Goal: Task Accomplishment & Management: Use online tool/utility

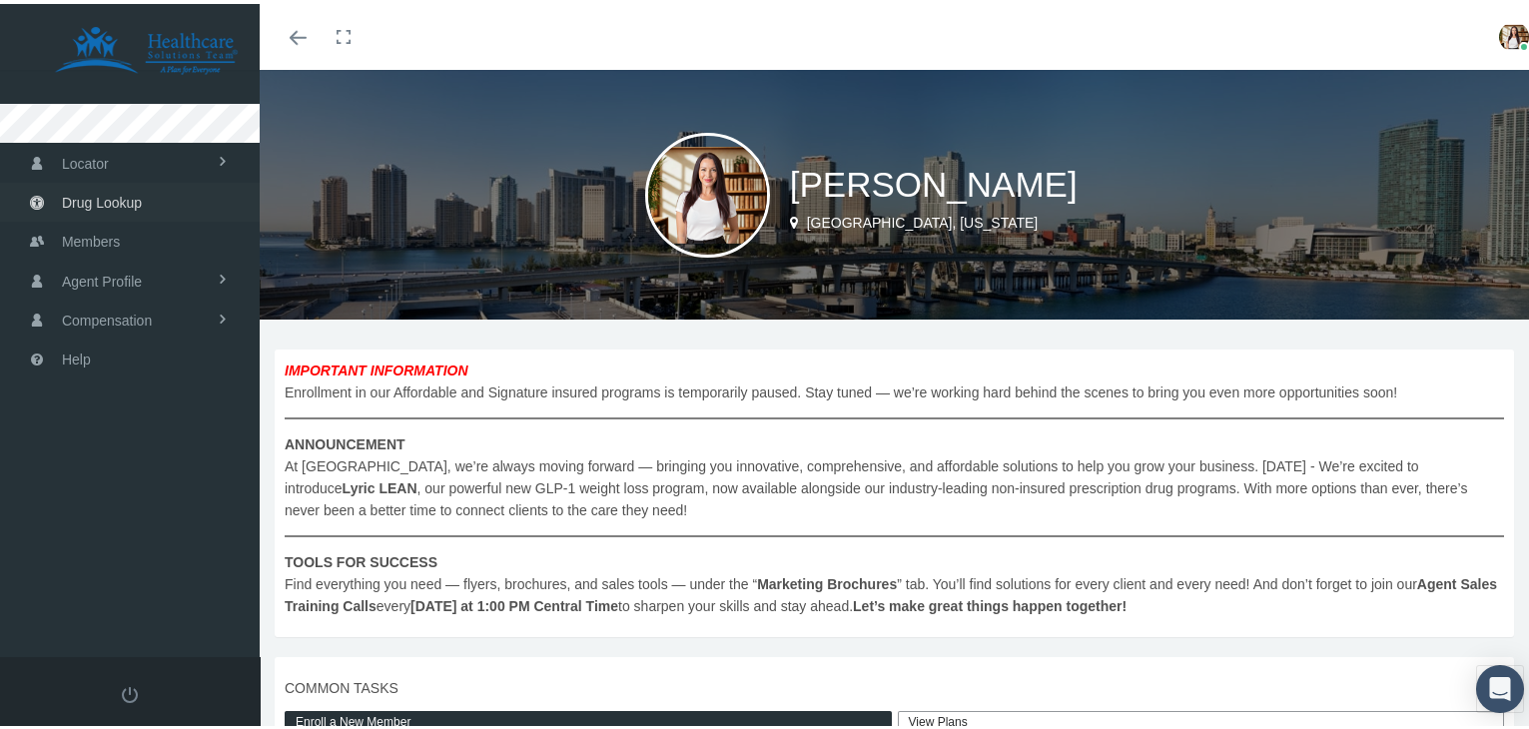
click at [149, 195] on link "Drug Lookup" at bounding box center [130, 198] width 260 height 39
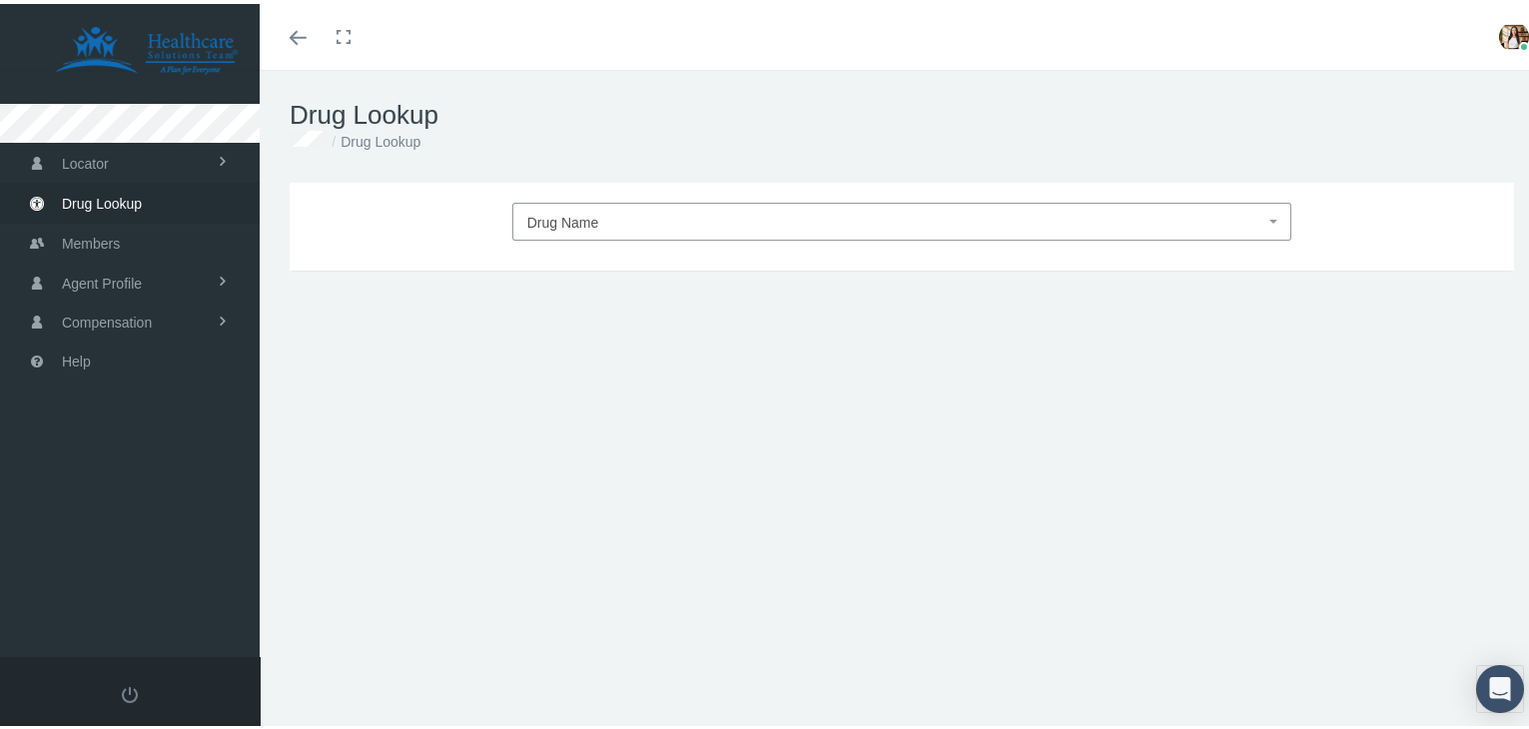
click at [637, 228] on span "Drug Name" at bounding box center [896, 219] width 738 height 26
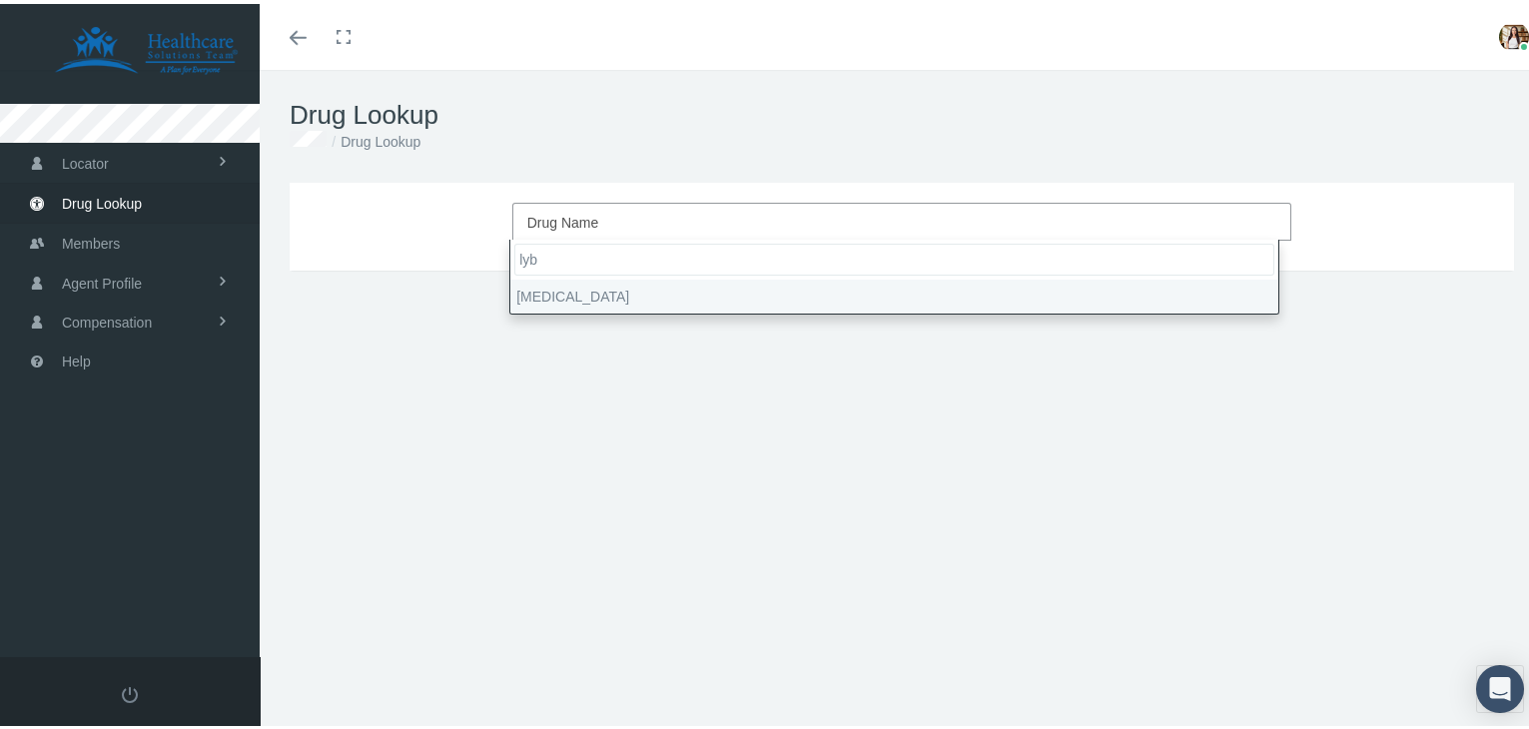
type input "lyb"
select select "[MEDICAL_DATA]"
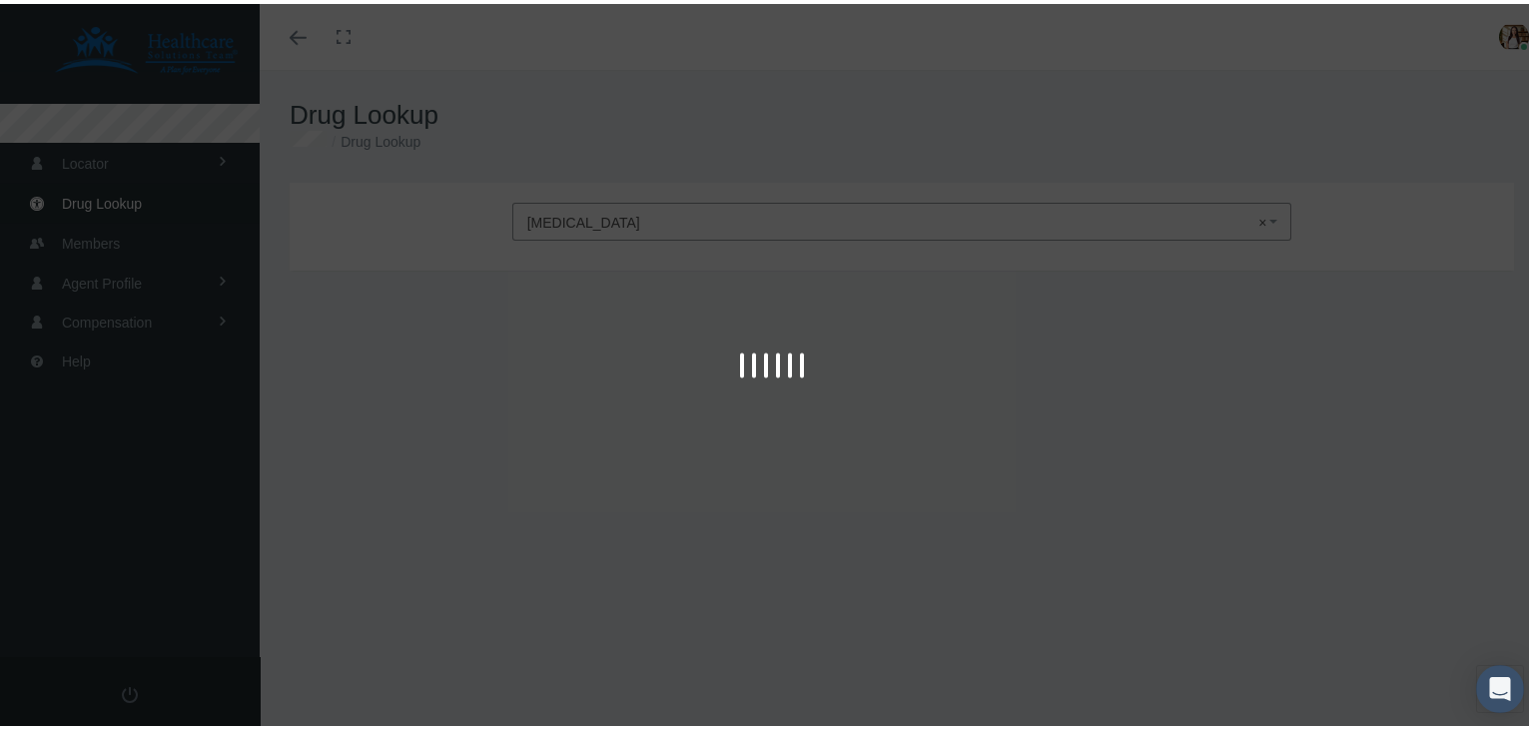
type input "30"
select select "Tablet"
select select "10-10 MG"
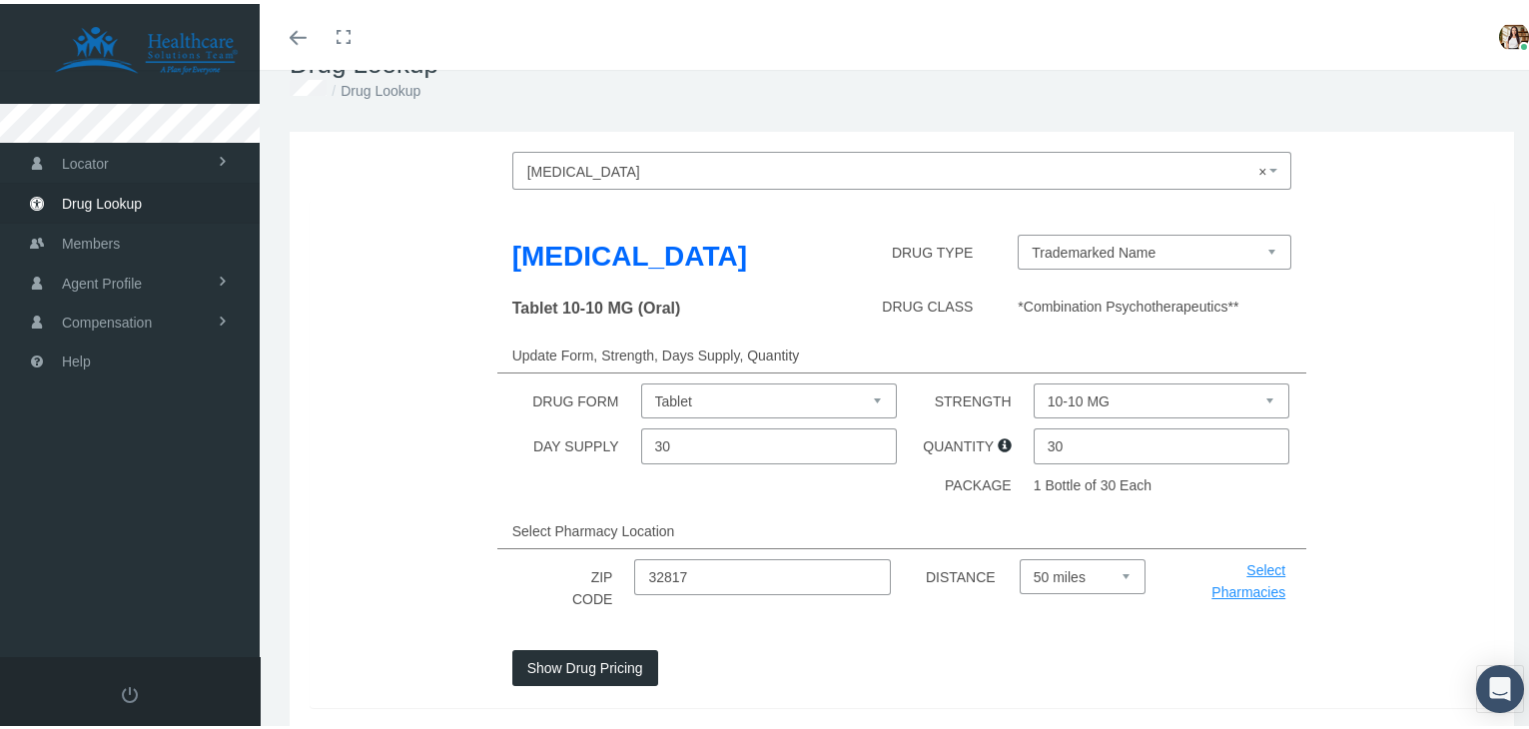
scroll to position [158, 0]
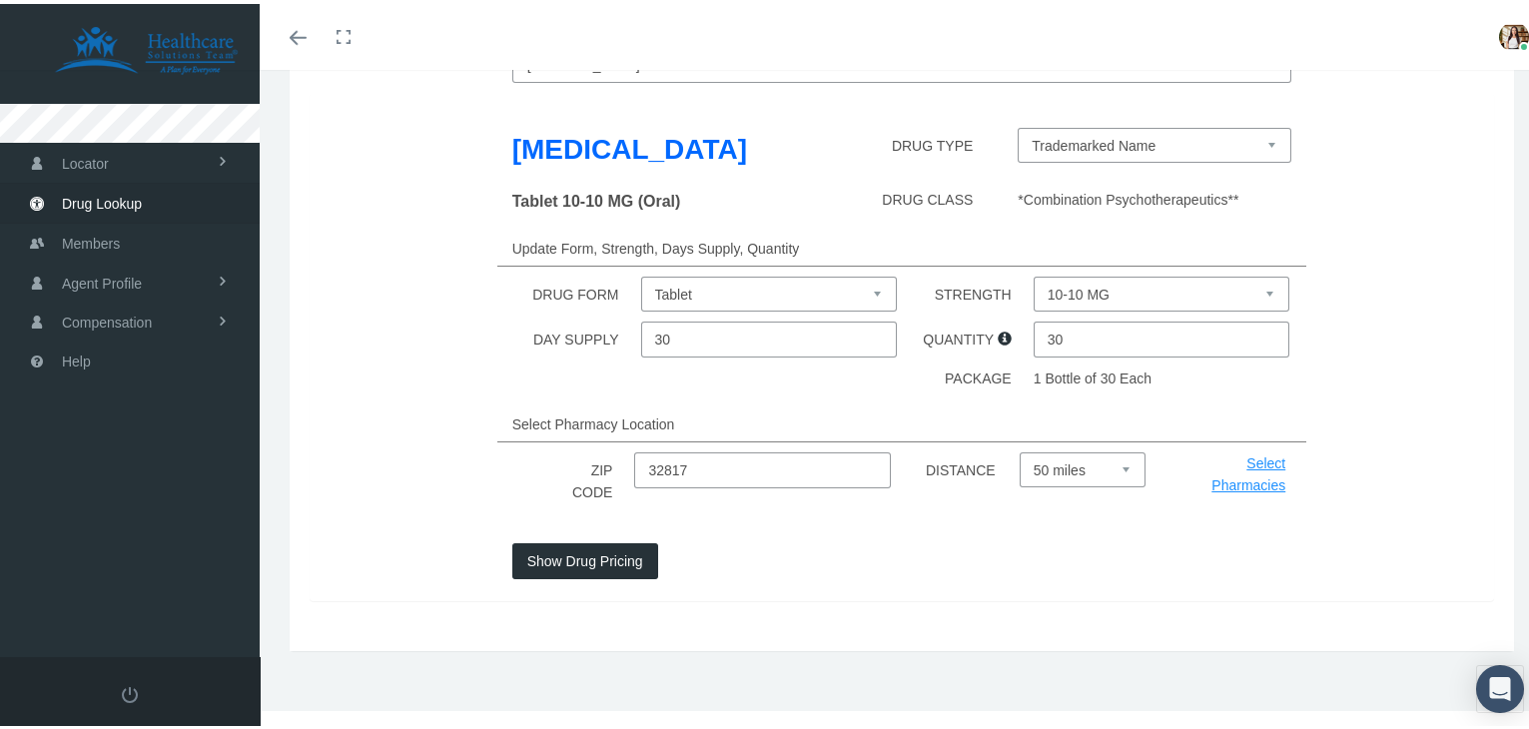
click at [622, 558] on button "Show Drug Pricing" at bounding box center [585, 557] width 146 height 36
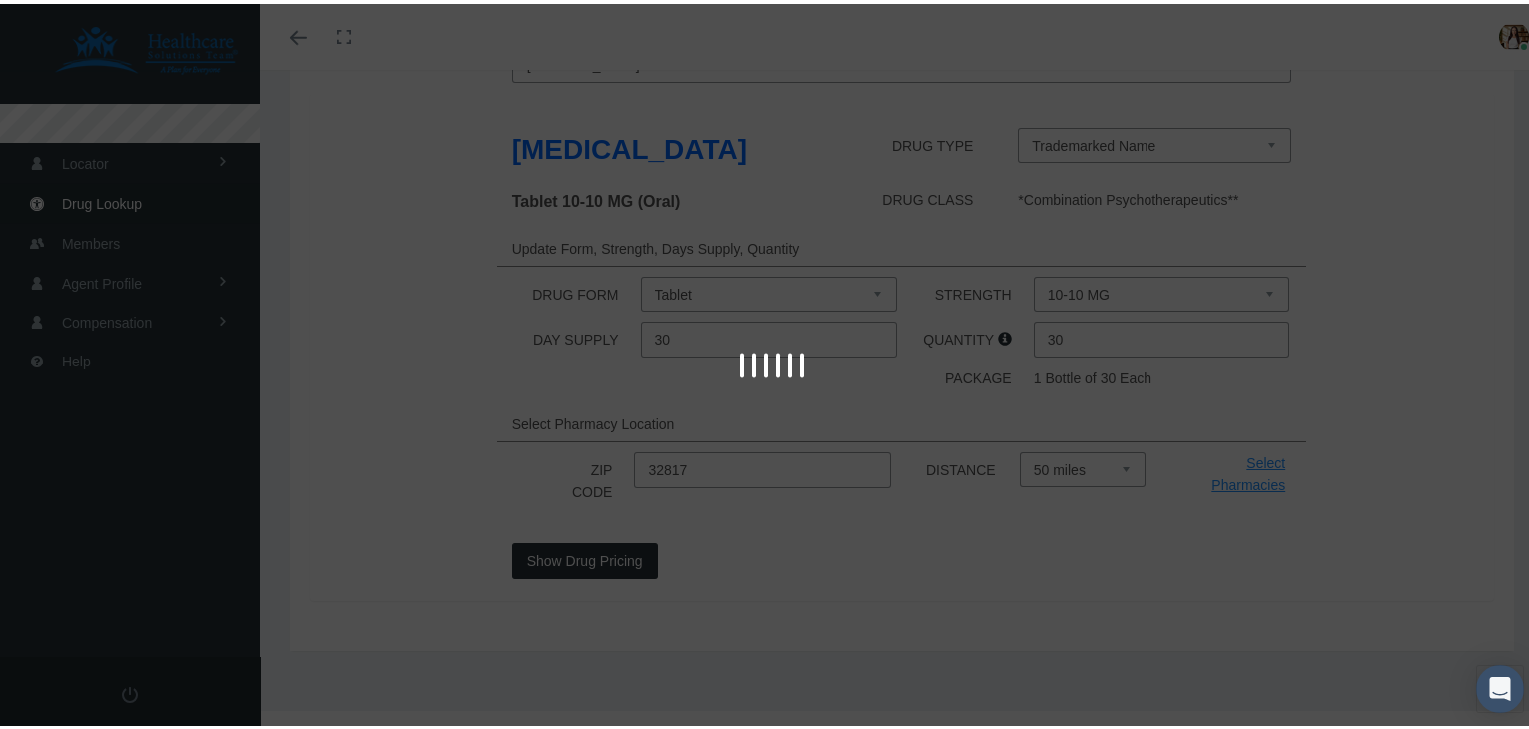
click at [621, 559] on div at bounding box center [772, 364] width 1544 height 729
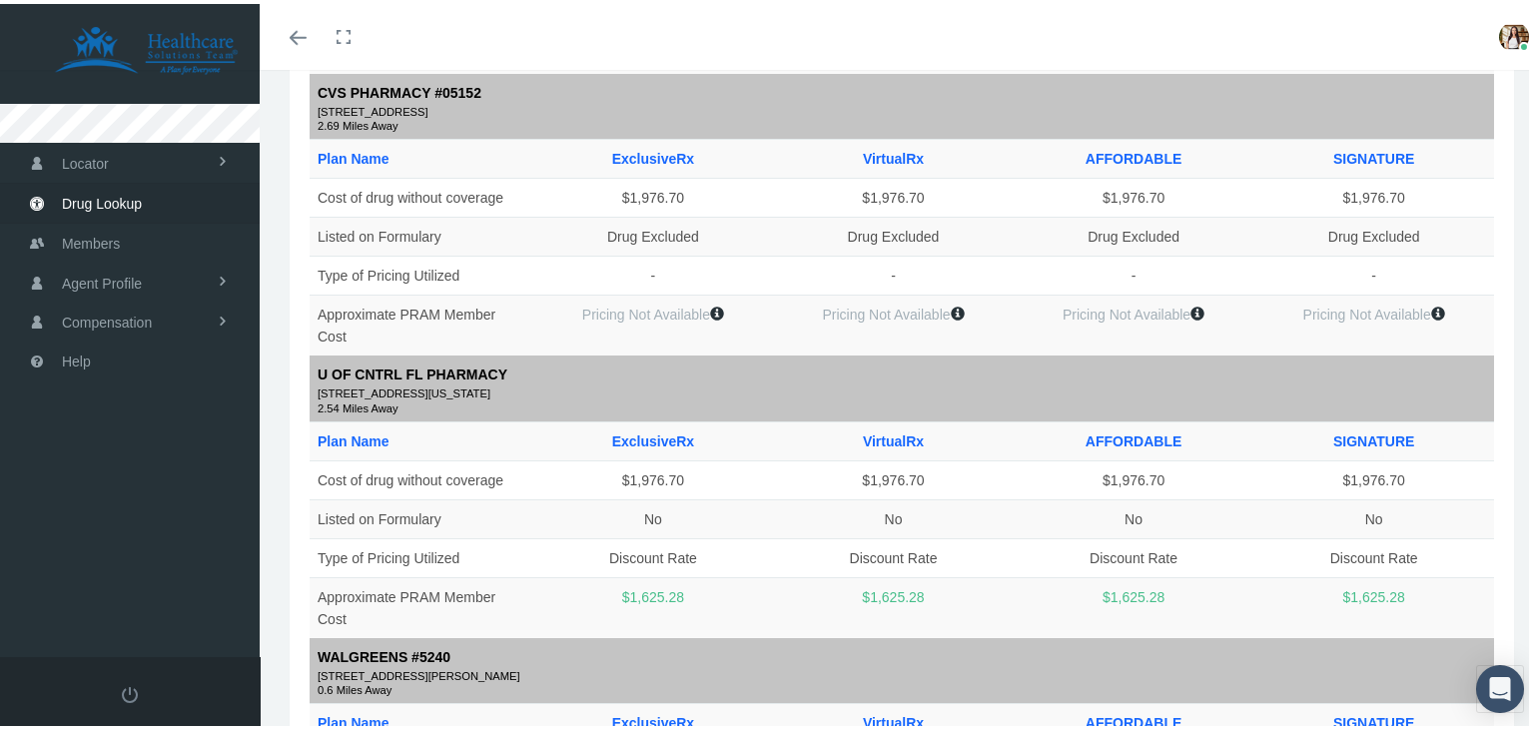
scroll to position [1641, 0]
